Goal: Task Accomplishment & Management: Manage account settings

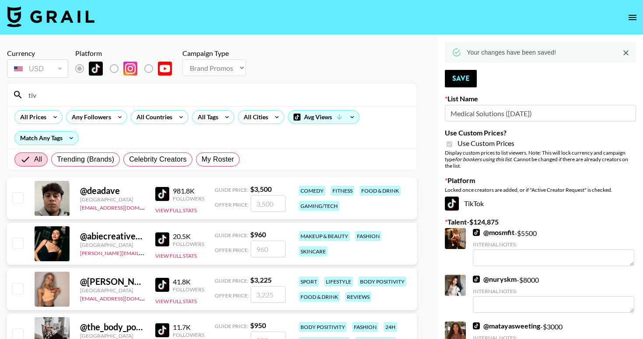
select select "Brand"
click at [636, 23] on button "open drawer" at bounding box center [631, 17] width 17 height 17
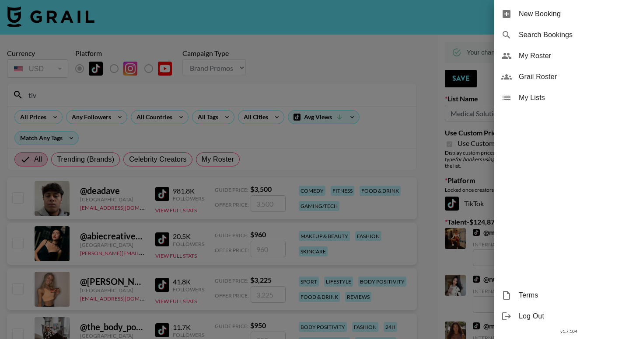
click at [533, 60] on span "My Roster" at bounding box center [576, 56] width 117 height 10
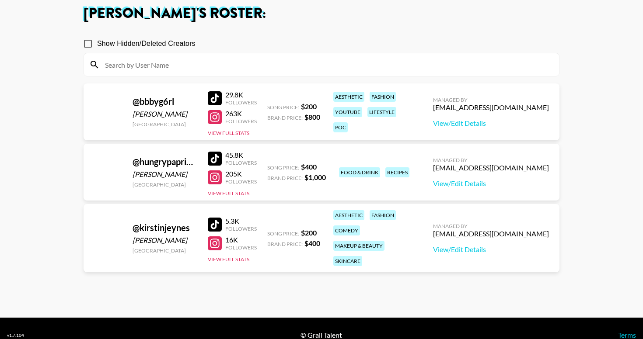
scroll to position [62, 0]
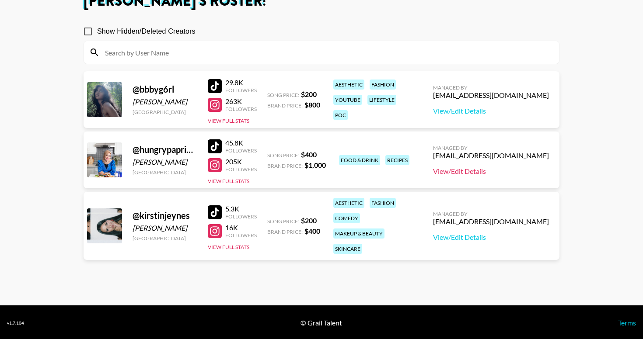
click at [483, 173] on link "View/Edit Details" at bounding box center [491, 171] width 116 height 9
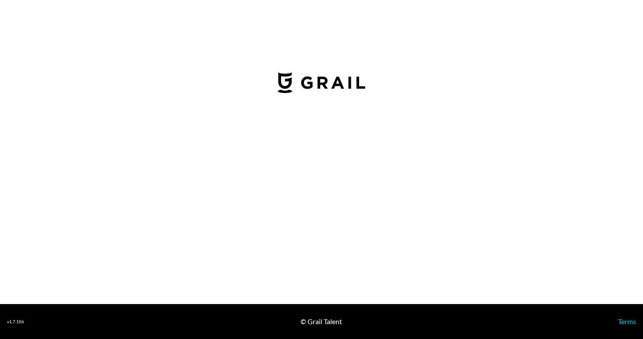
select select "USD"
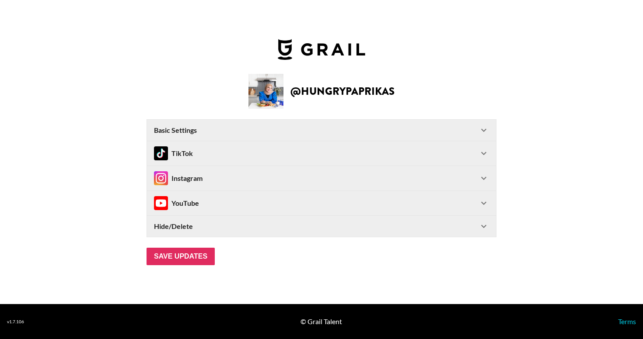
click at [184, 226] on strong "Hide/Delete" at bounding box center [173, 226] width 39 height 9
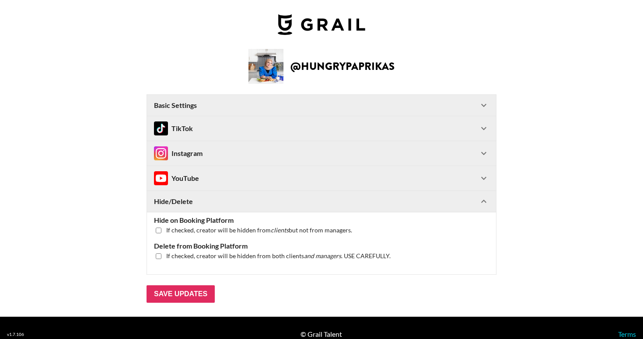
click at [160, 257] on input "checkbox" at bounding box center [159, 257] width 6 height 6
checkbox input "true"
click at [171, 297] on input "Save Updates" at bounding box center [180, 293] width 68 height 17
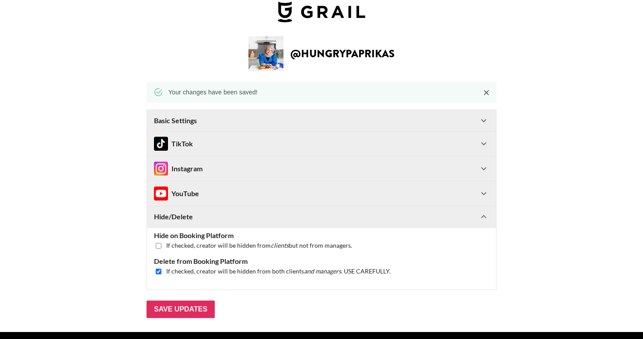
click at [485, 90] on icon "Close" at bounding box center [486, 92] width 9 height 9
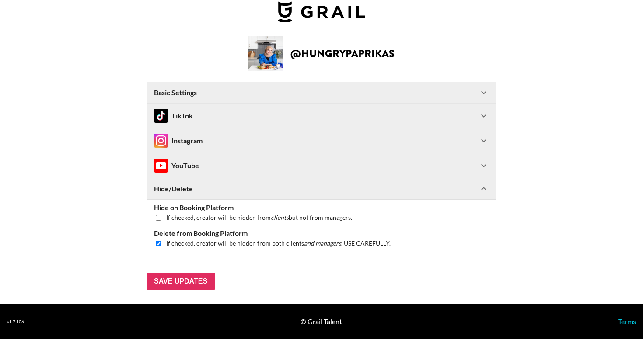
scroll to position [0, 0]
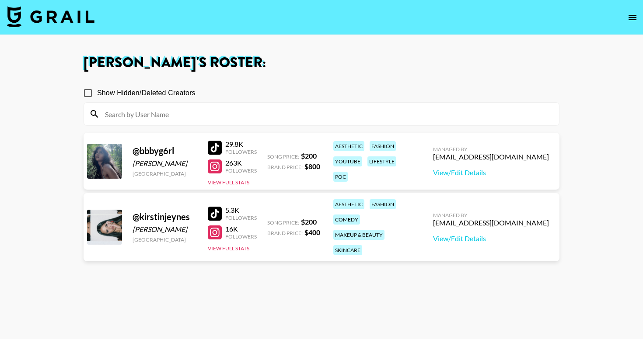
click at [214, 227] on div at bounding box center [215, 233] width 14 height 14
click at [220, 209] on div at bounding box center [215, 214] width 14 height 14
